Goal: Communication & Community: Answer question/provide support

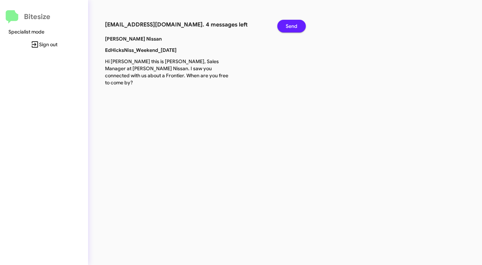
click at [294, 27] on span "Send" at bounding box center [292, 26] width 12 height 13
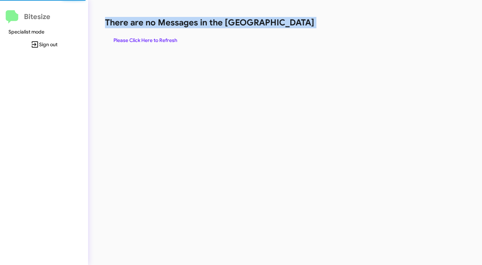
click at [294, 27] on h1 "There are no Messages in the [GEOGRAPHIC_DATA]" at bounding box center [252, 22] width 295 height 11
click at [159, 37] on span "Please Click Here to Refresh" at bounding box center [145, 40] width 64 height 13
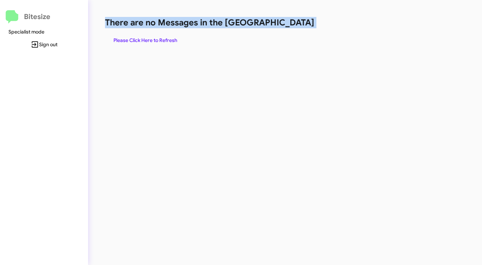
click at [233, 71] on div "There are no Messages in the Queue Please Click Here to Refresh" at bounding box center [252, 132] width 328 height 265
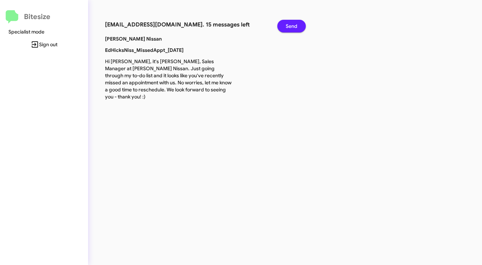
click at [295, 23] on span "Send" at bounding box center [292, 26] width 12 height 13
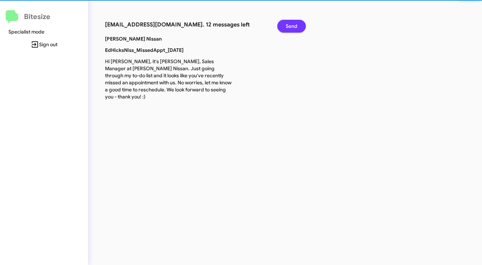
click at [295, 23] on span "Send" at bounding box center [292, 26] width 12 height 13
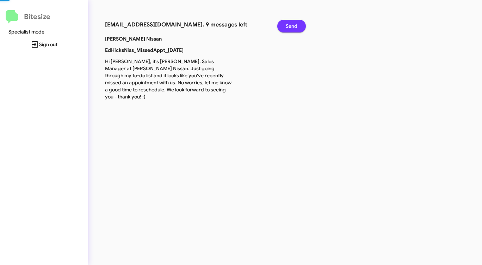
click at [295, 23] on span "Send" at bounding box center [292, 26] width 12 height 13
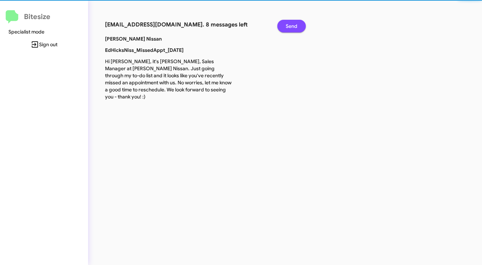
click at [295, 23] on span "Send" at bounding box center [292, 26] width 12 height 13
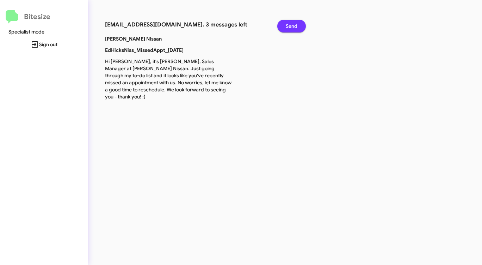
click at [295, 23] on span "Send" at bounding box center [292, 26] width 12 height 13
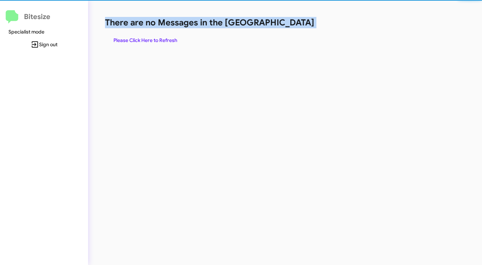
click at [295, 23] on h1 "There are no Messages in the [GEOGRAPHIC_DATA]" at bounding box center [252, 22] width 295 height 11
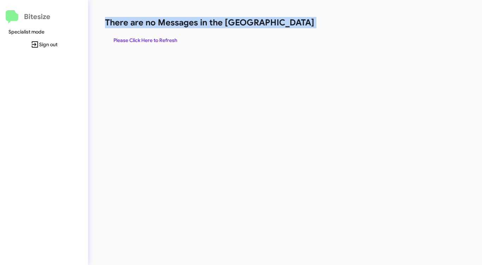
click at [295, 23] on h1 "There are no Messages in the [GEOGRAPHIC_DATA]" at bounding box center [252, 22] width 295 height 11
click at [288, 30] on div "There are no Messages in the Queue Please Click Here to Refresh" at bounding box center [252, 32] width 295 height 30
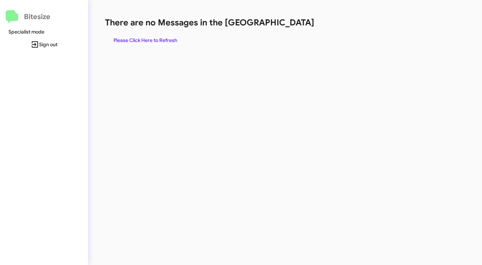
click at [161, 38] on span "Please Click Here to Refresh" at bounding box center [145, 40] width 64 height 13
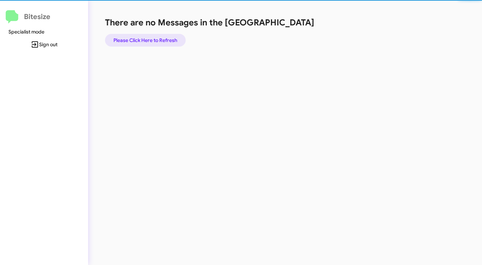
click at [161, 38] on span "Please Click Here to Refresh" at bounding box center [145, 40] width 64 height 13
